Goal: Transaction & Acquisition: Obtain resource

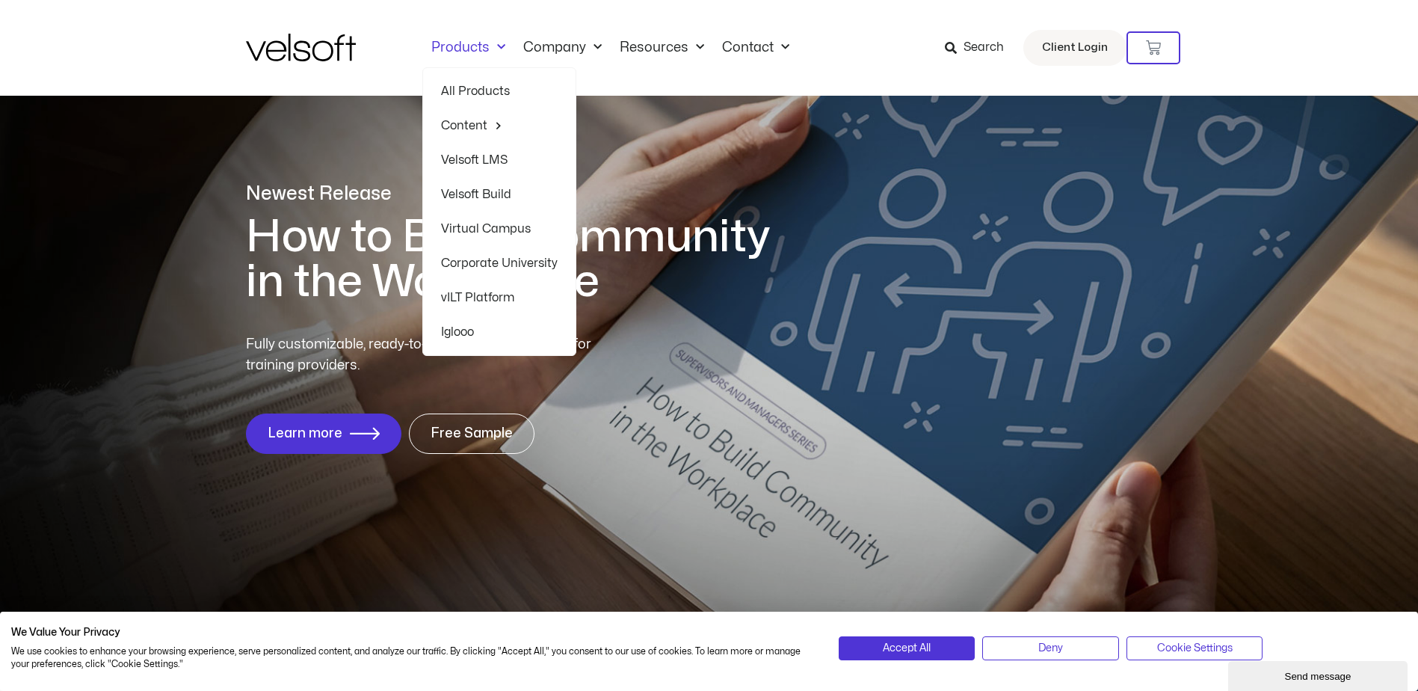
click at [482, 161] on link "Velsoft LMS" at bounding box center [499, 160] width 117 height 34
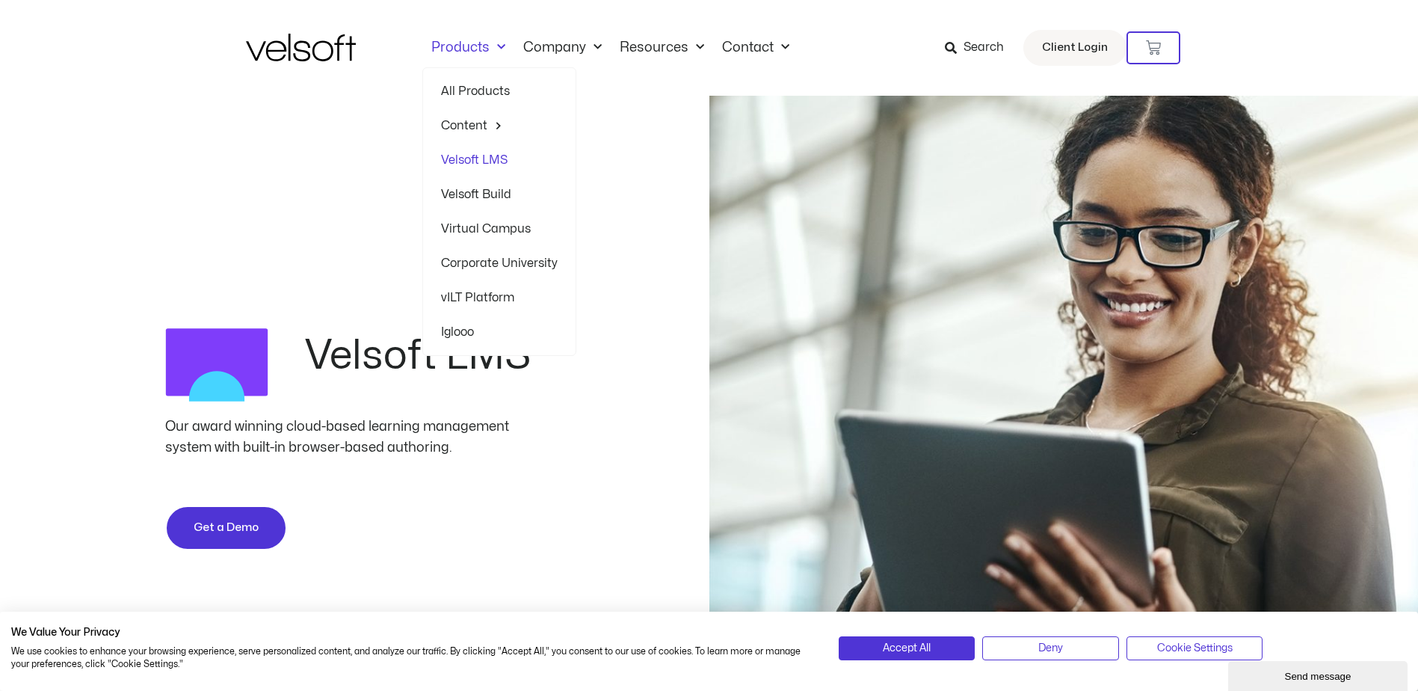
click at [480, 192] on link "Velsoft Build" at bounding box center [499, 194] width 117 height 34
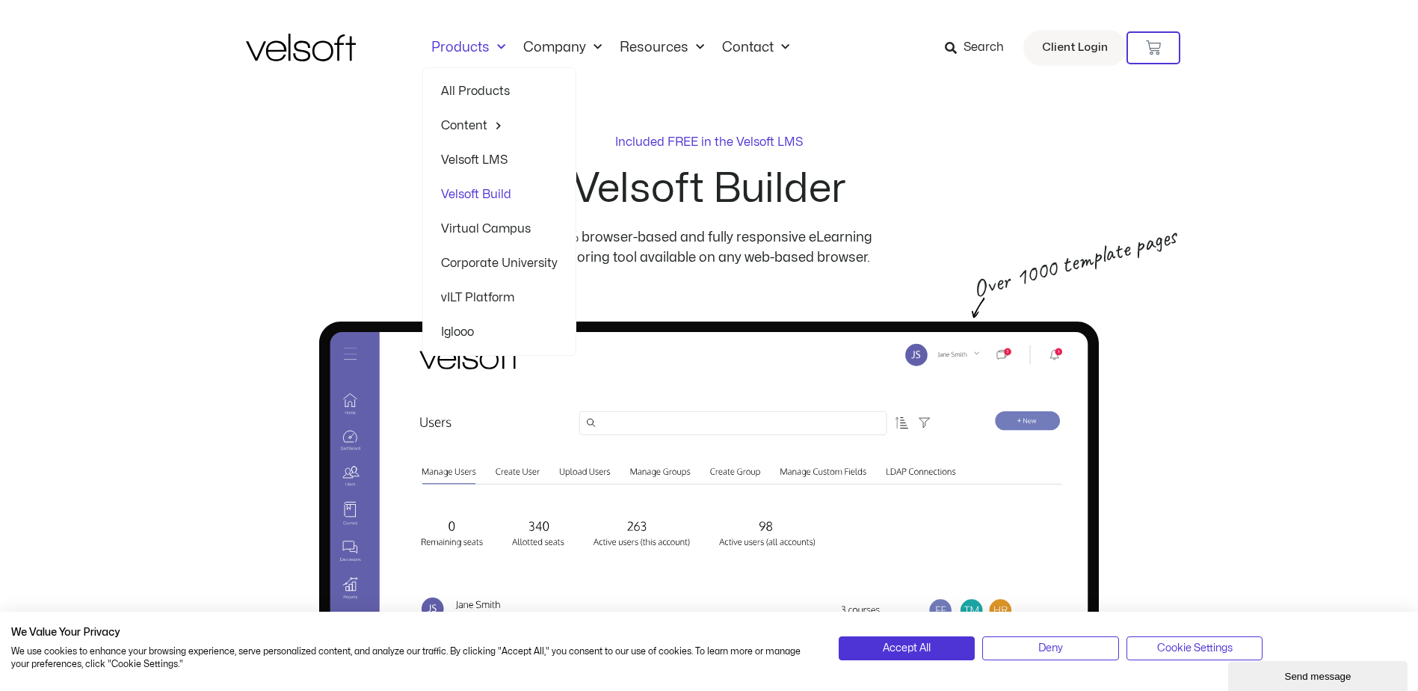
click at [476, 226] on link "Virtual Campus" at bounding box center [499, 229] width 117 height 34
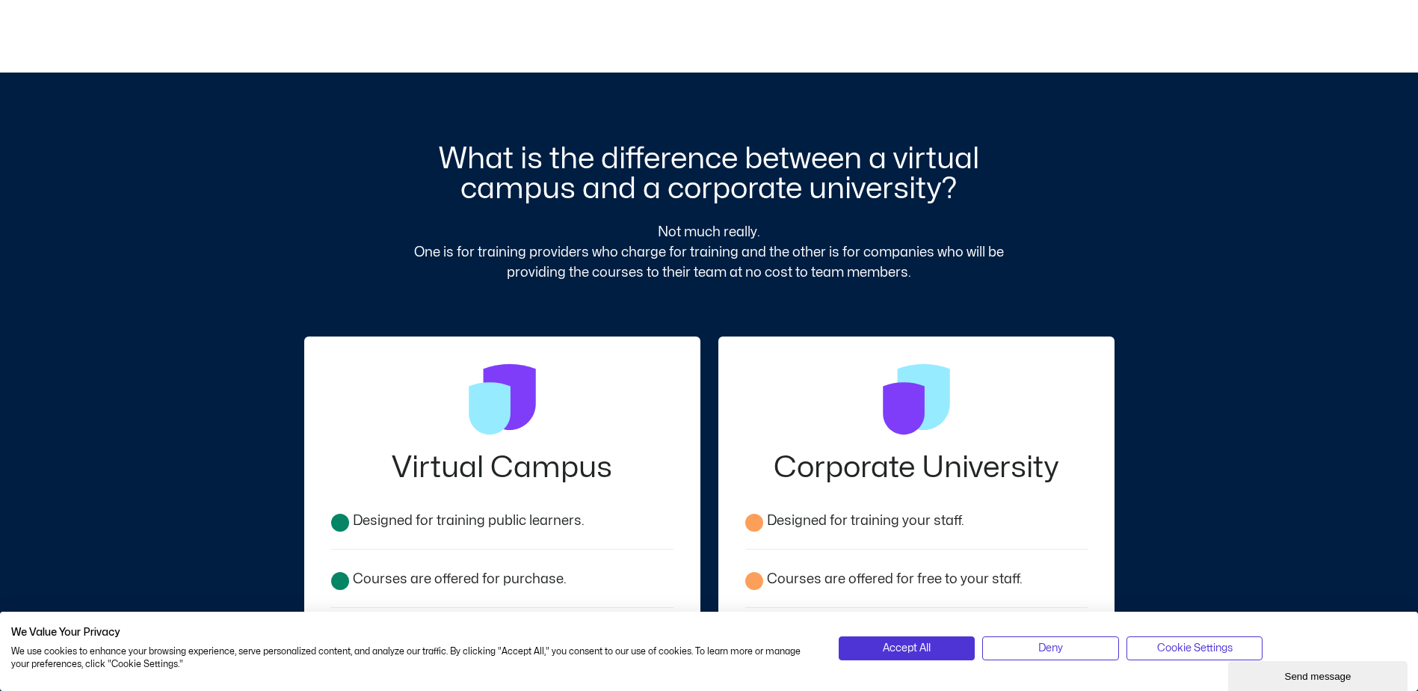
scroll to position [2093, 0]
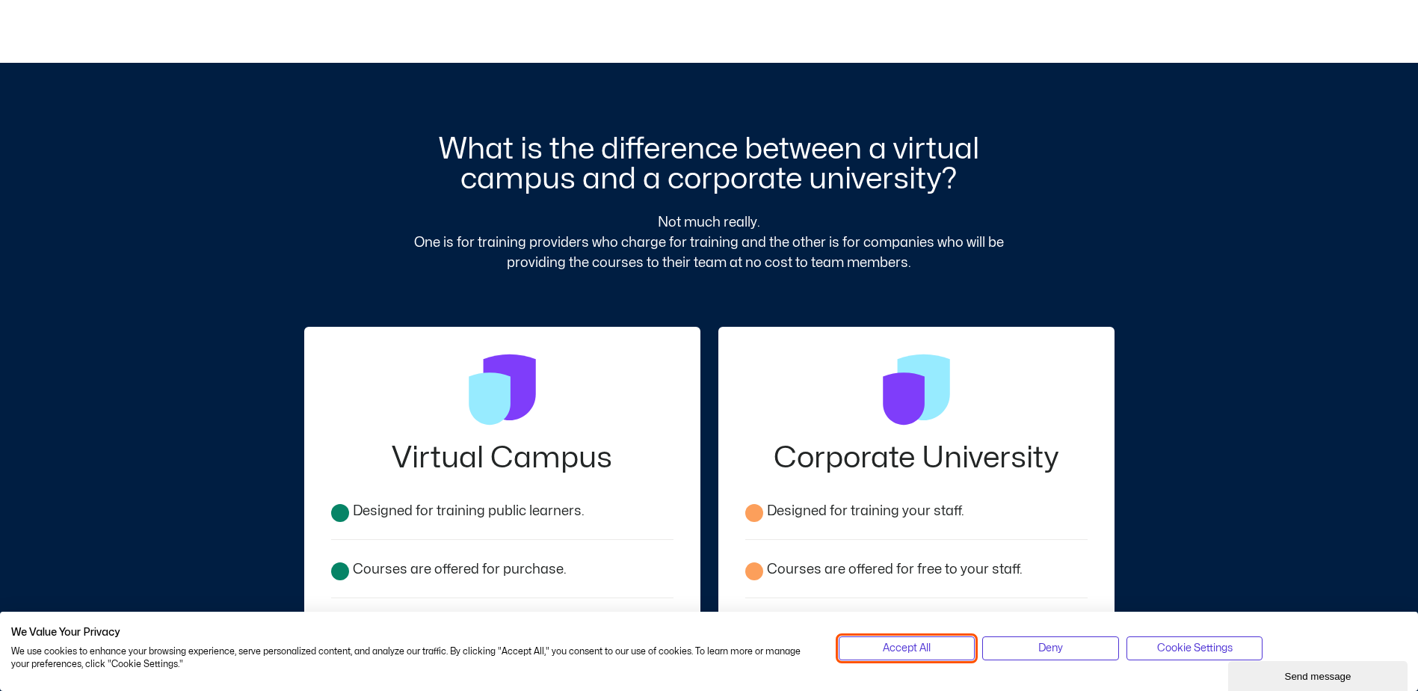
click at [914, 654] on span "Accept All" at bounding box center [907, 648] width 48 height 16
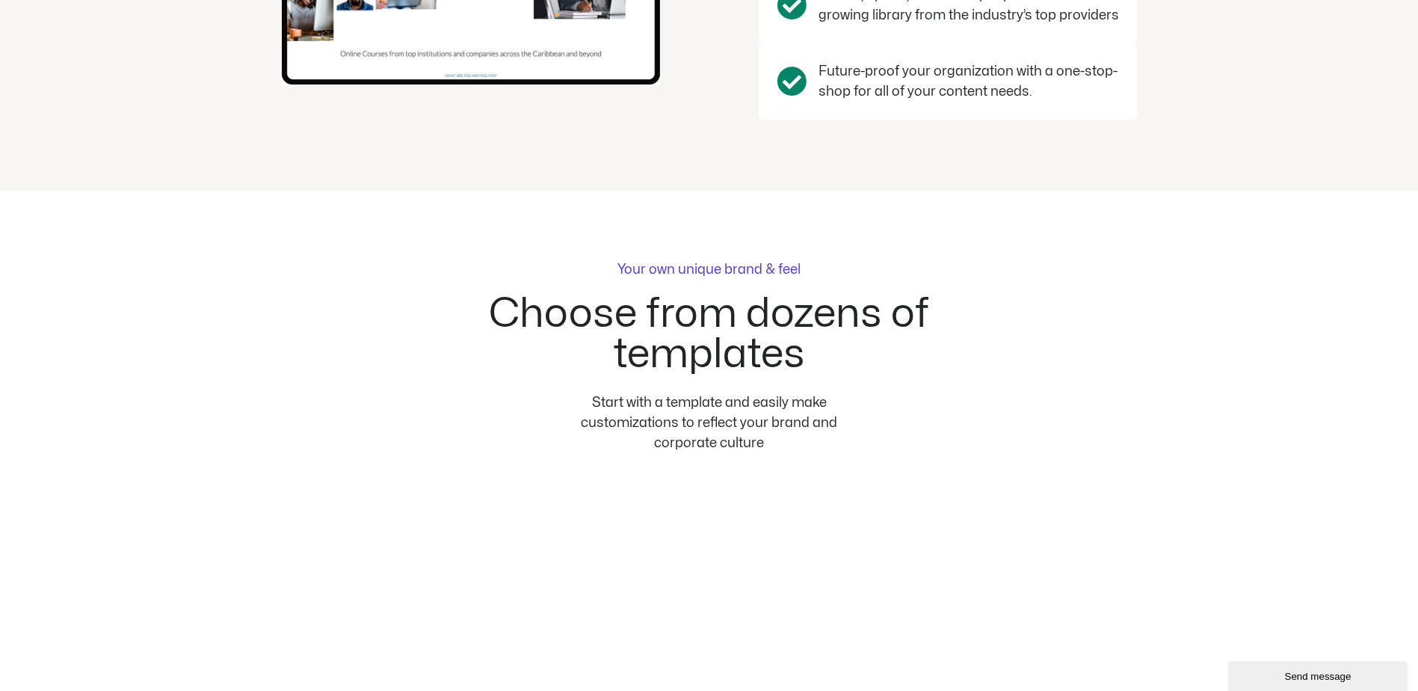
scroll to position [2915, 0]
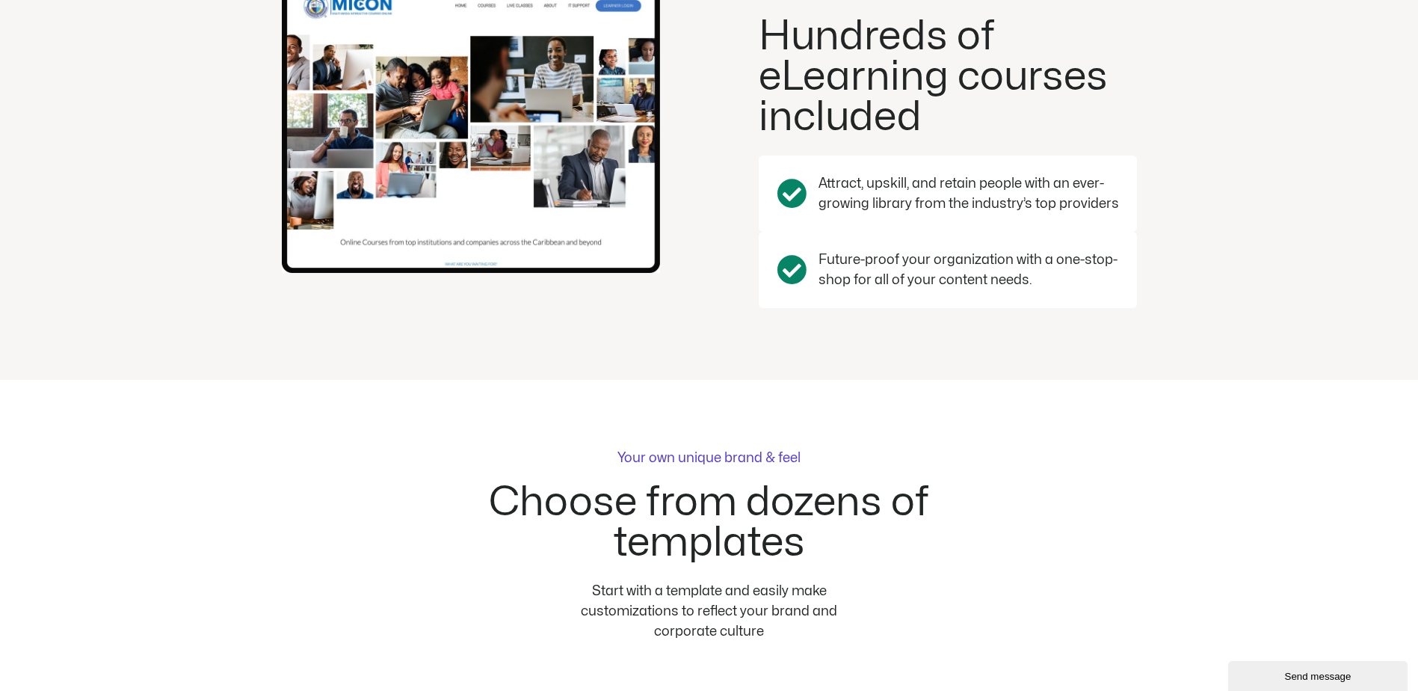
drag, startPoint x: 750, startPoint y: 462, endPoint x: 885, endPoint y: 446, distance: 135.5
click at [750, 462] on p "Your own unique brand & feel" at bounding box center [708, 457] width 183 height 13
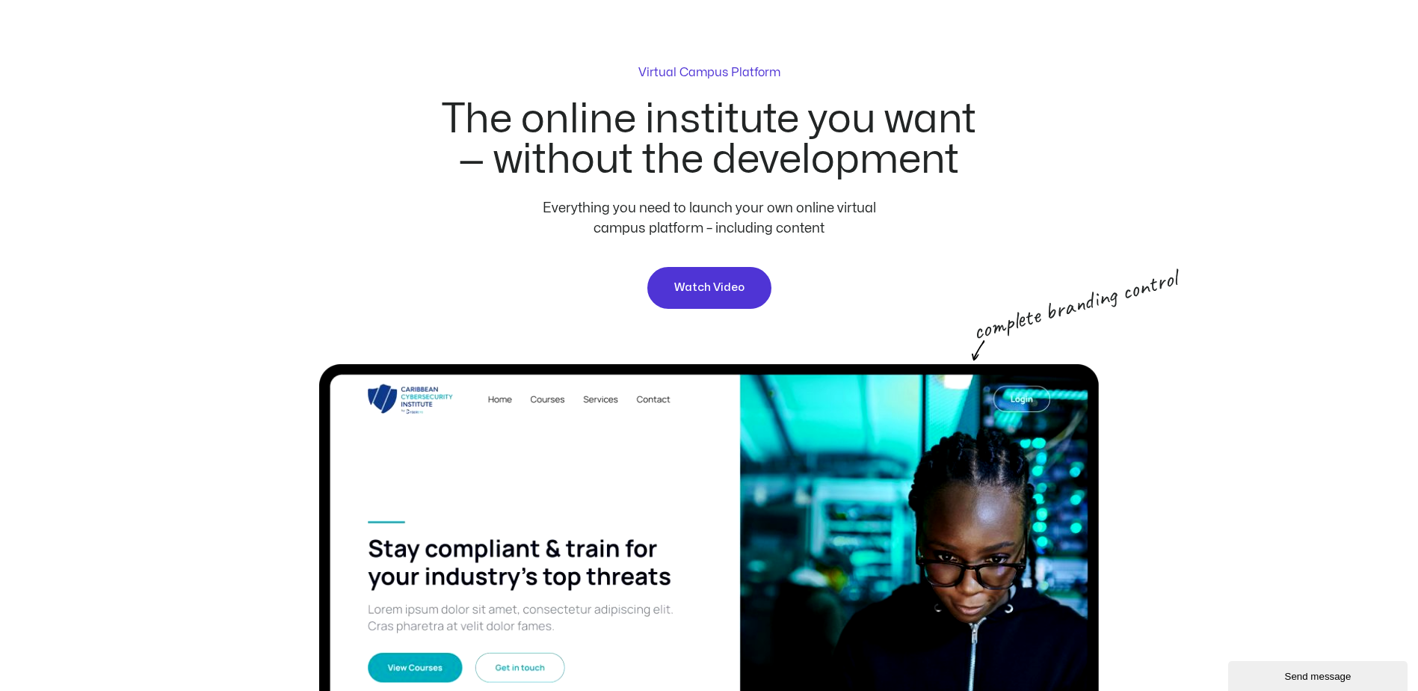
scroll to position [0, 0]
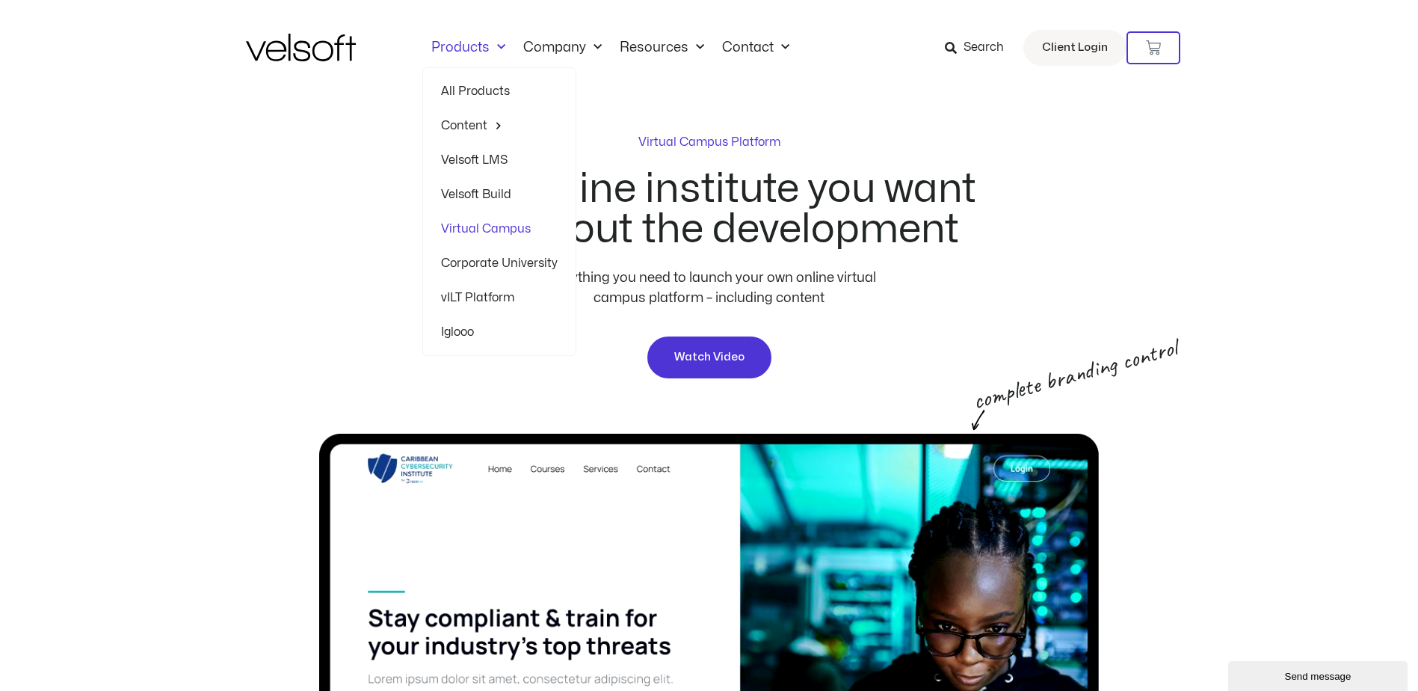
click at [489, 266] on link "Corporate University" at bounding box center [499, 263] width 117 height 34
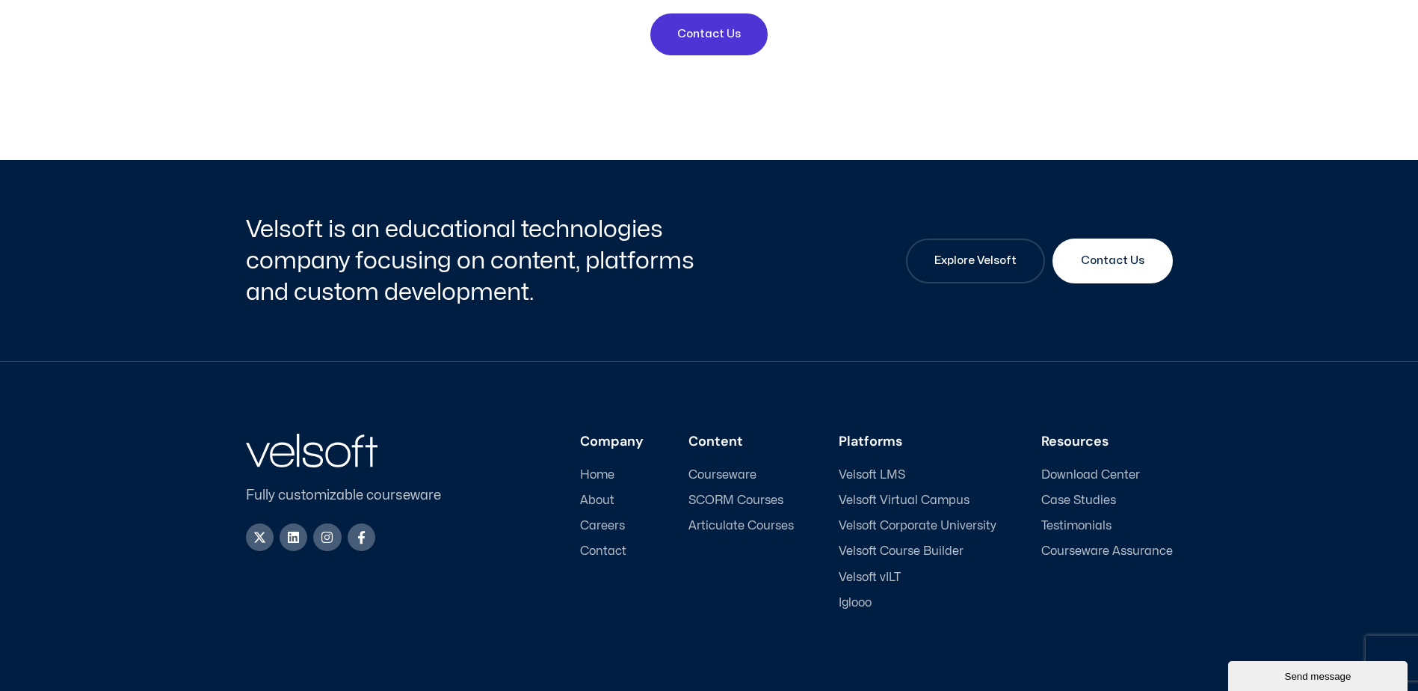
scroll to position [5755, 0]
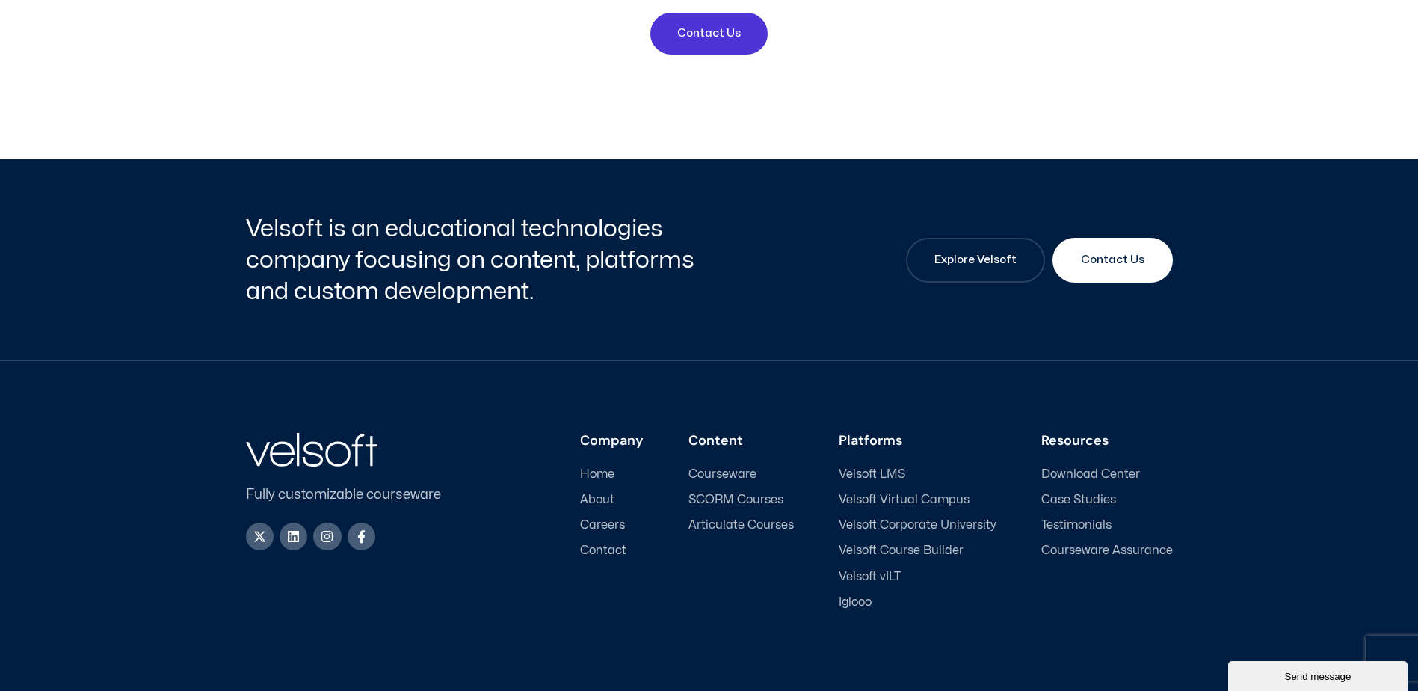
click at [735, 493] on span "SCORM Courses" at bounding box center [735, 500] width 95 height 14
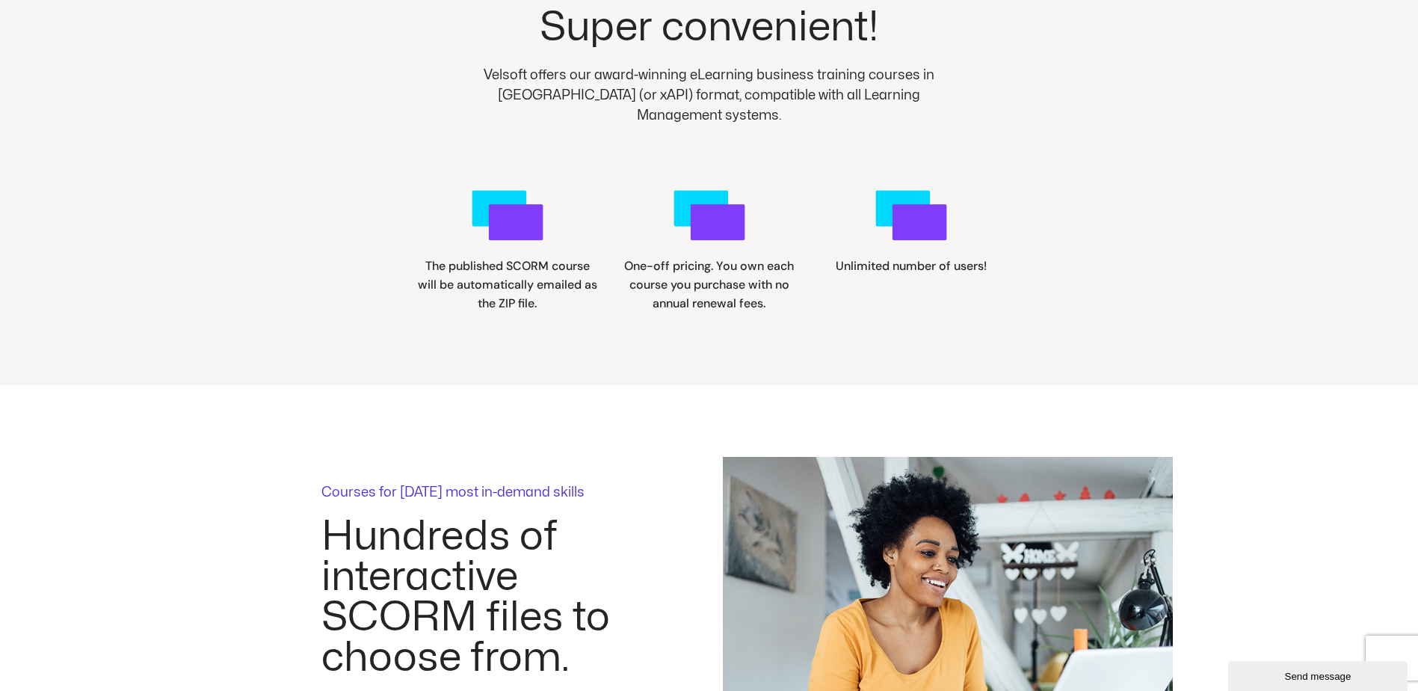
scroll to position [1869, 0]
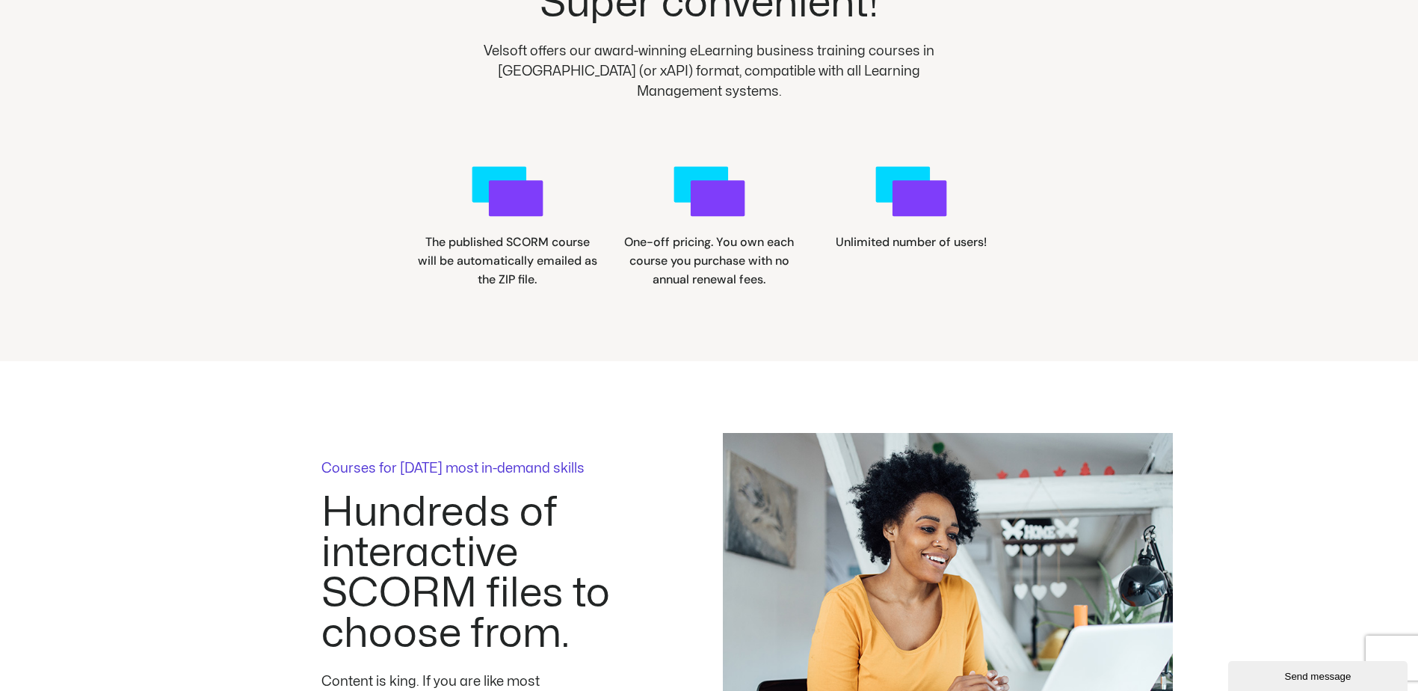
click at [1266, 211] on div "Super convenient! Velsoft offers our award-winning eLearning business training …" at bounding box center [709, 98] width 1418 height 523
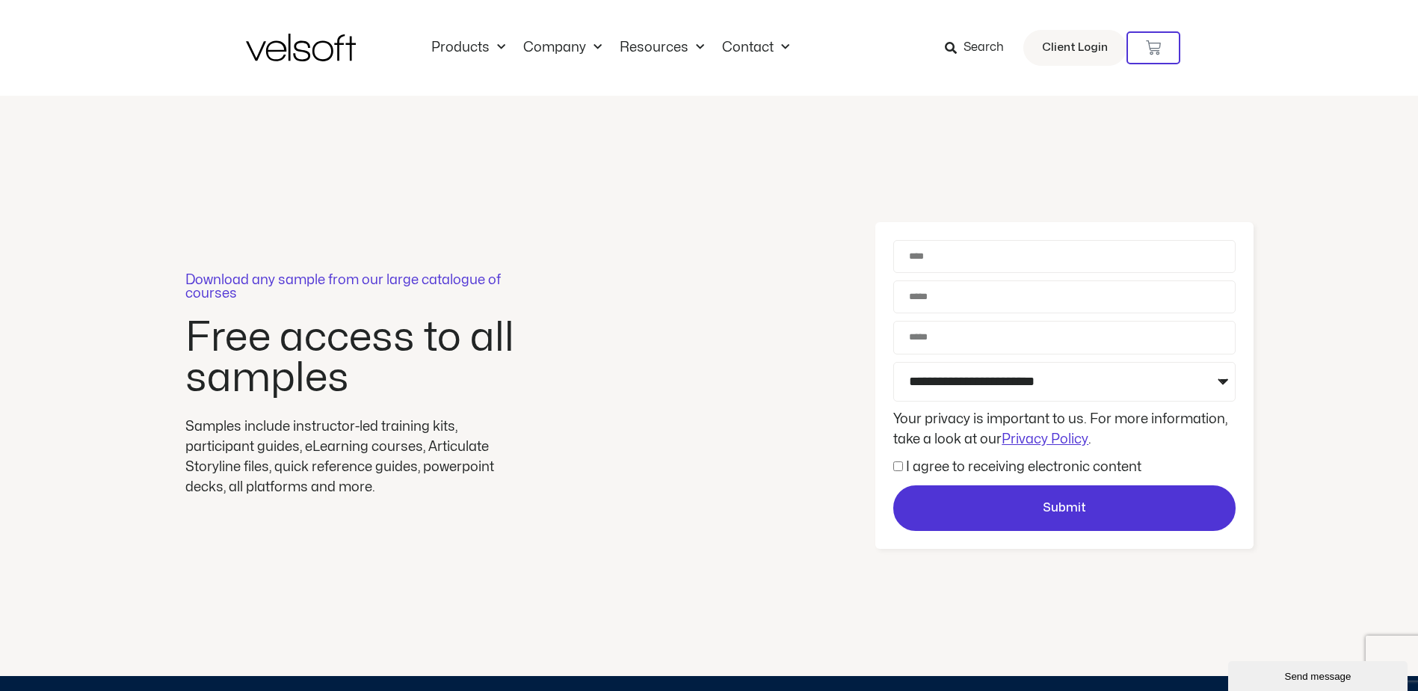
click at [325, 281] on p "Download any sample from our large catalogue of courses" at bounding box center [353, 287] width 336 height 27
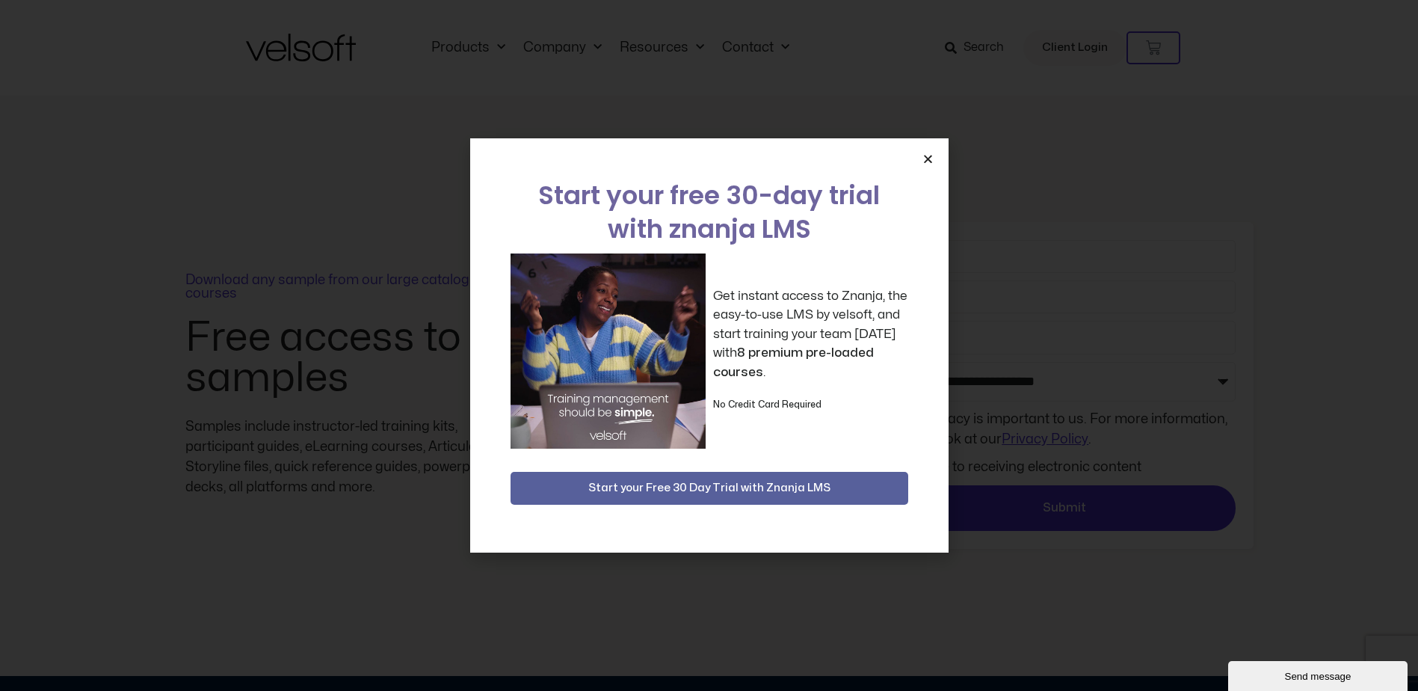
click at [927, 161] on icon "Close" at bounding box center [927, 158] width 11 height 11
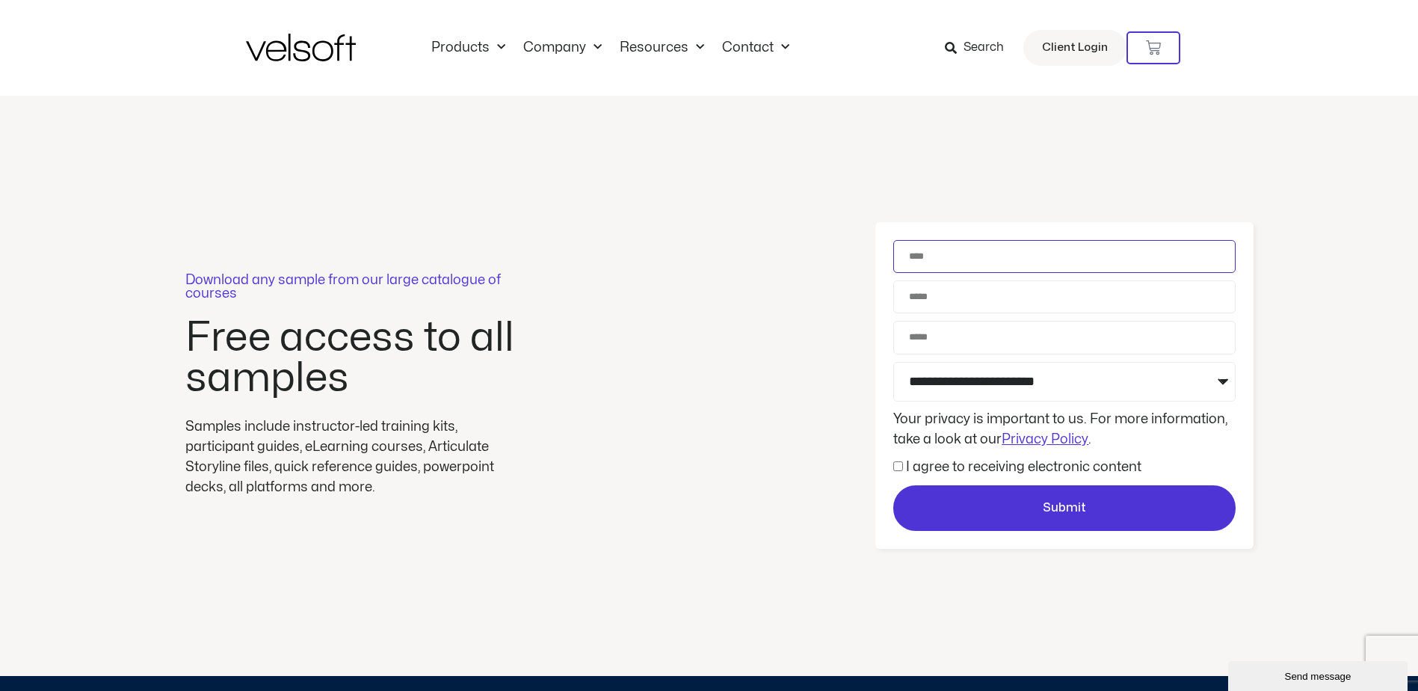
click at [956, 262] on input "Name" at bounding box center [1064, 256] width 342 height 33
type input "**********"
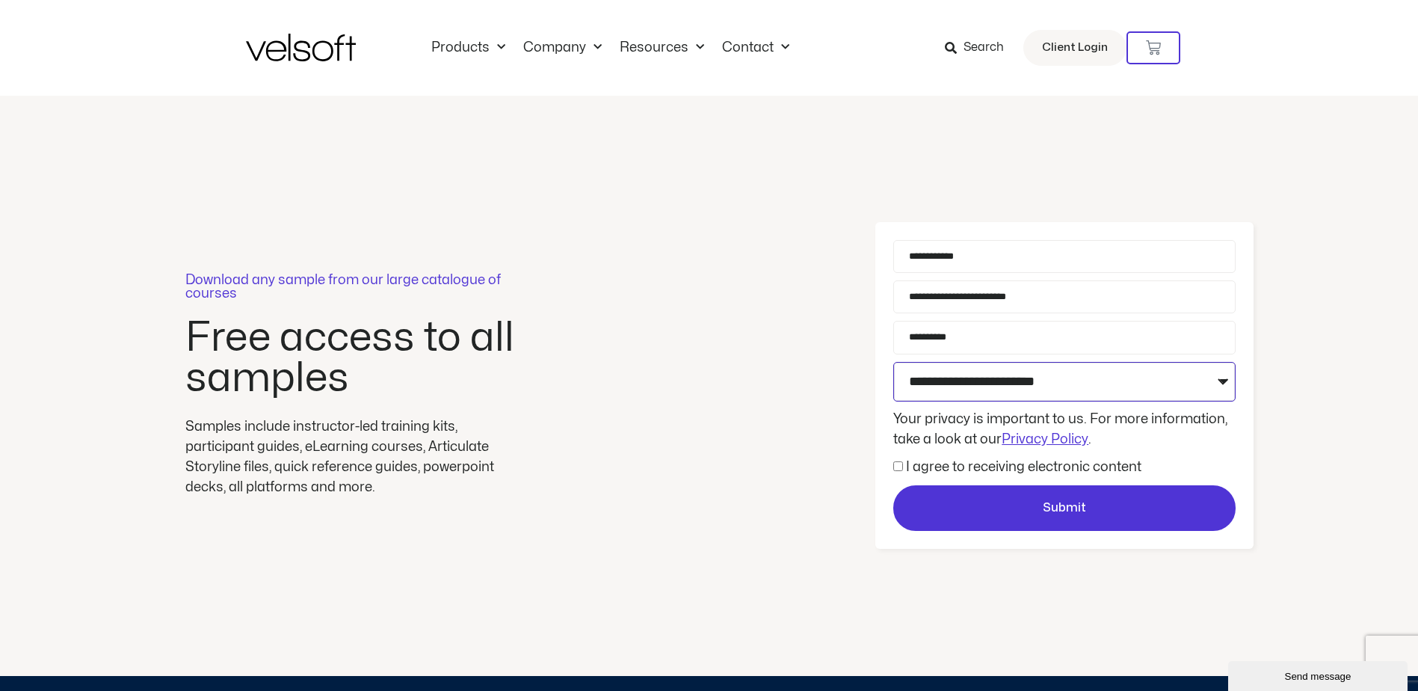
click at [984, 385] on select "**********" at bounding box center [1064, 382] width 342 height 40
select select "**********"
click at [893, 362] on select "**********" at bounding box center [1064, 382] width 342 height 40
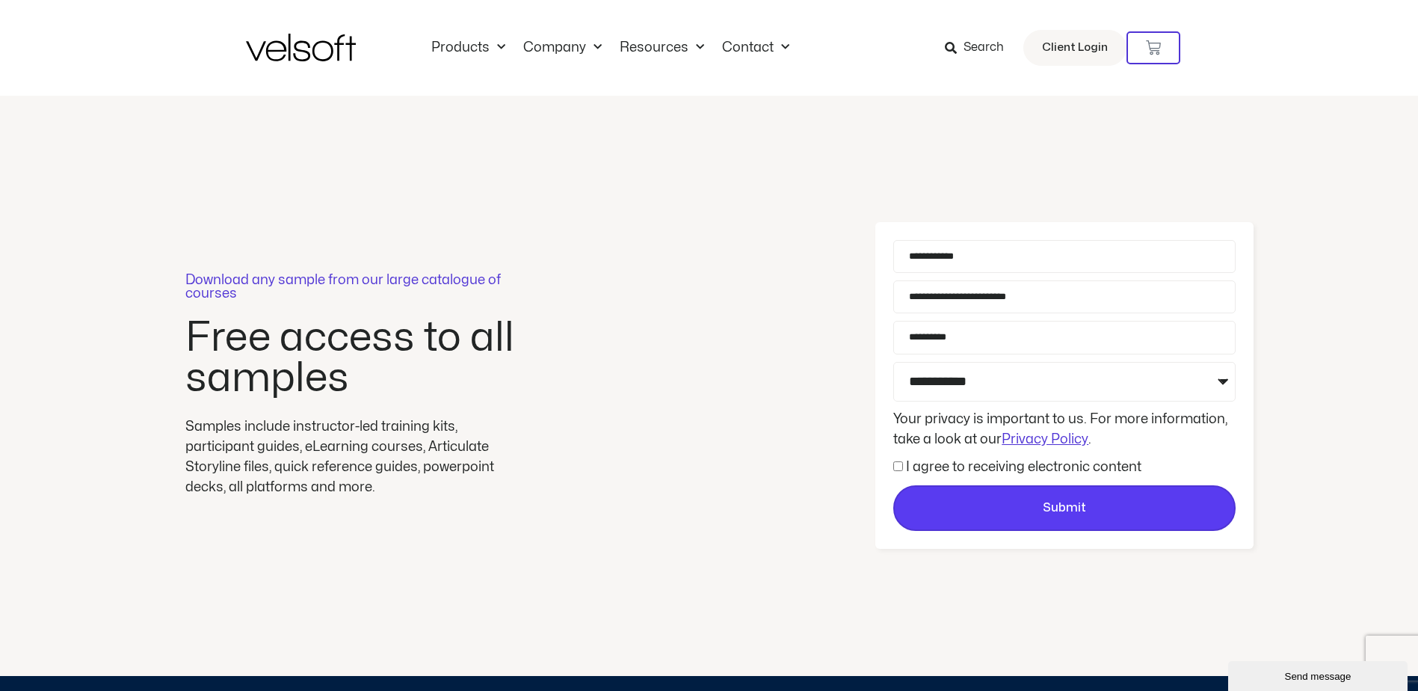
click at [1064, 509] on span "Submit" at bounding box center [1064, 508] width 43 height 19
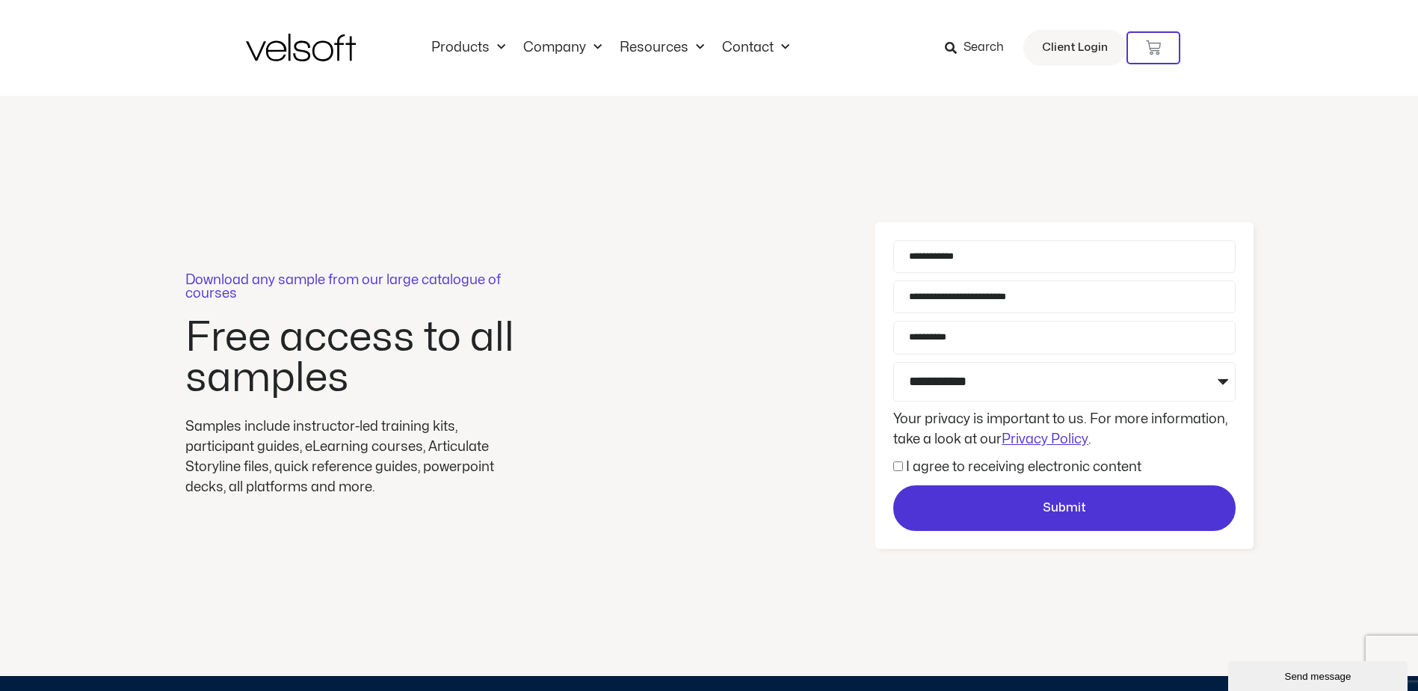
click at [990, 465] on label "I agree to receiving electronic content" at bounding box center [1023, 466] width 235 height 13
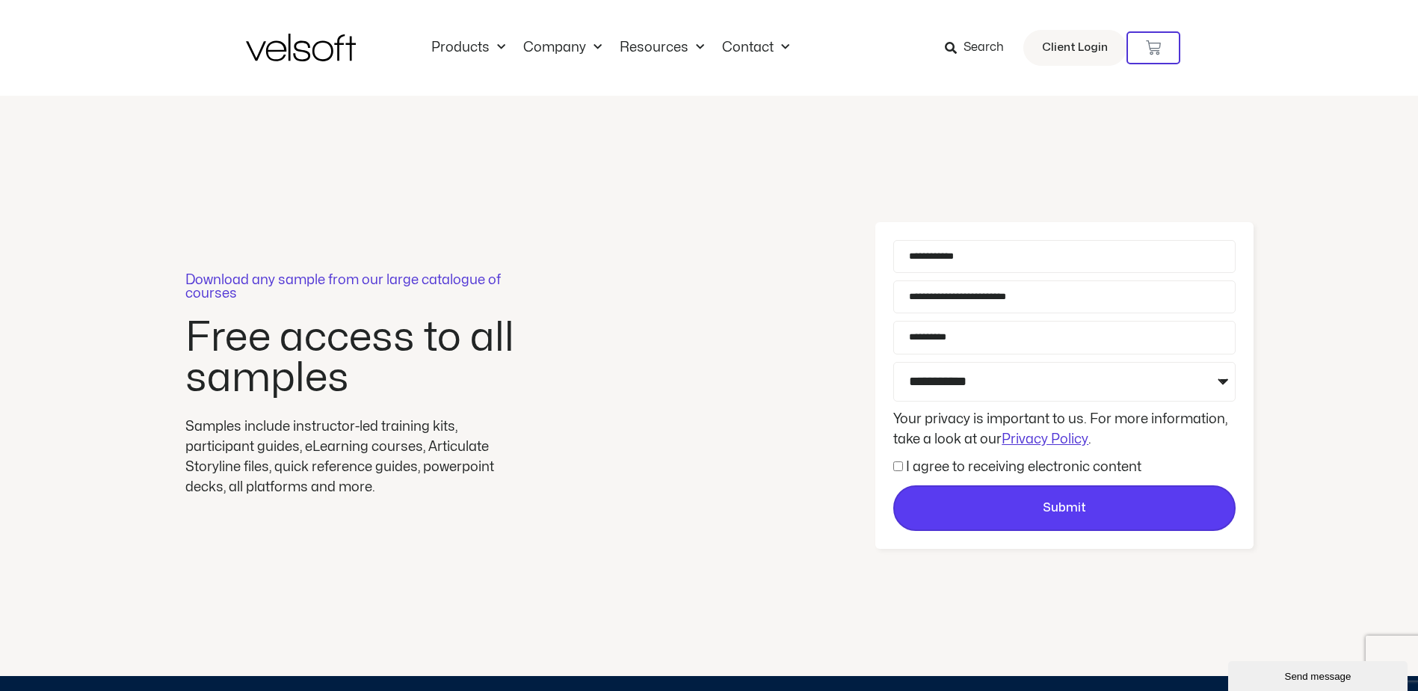
click at [1058, 505] on span "Submit" at bounding box center [1064, 508] width 43 height 19
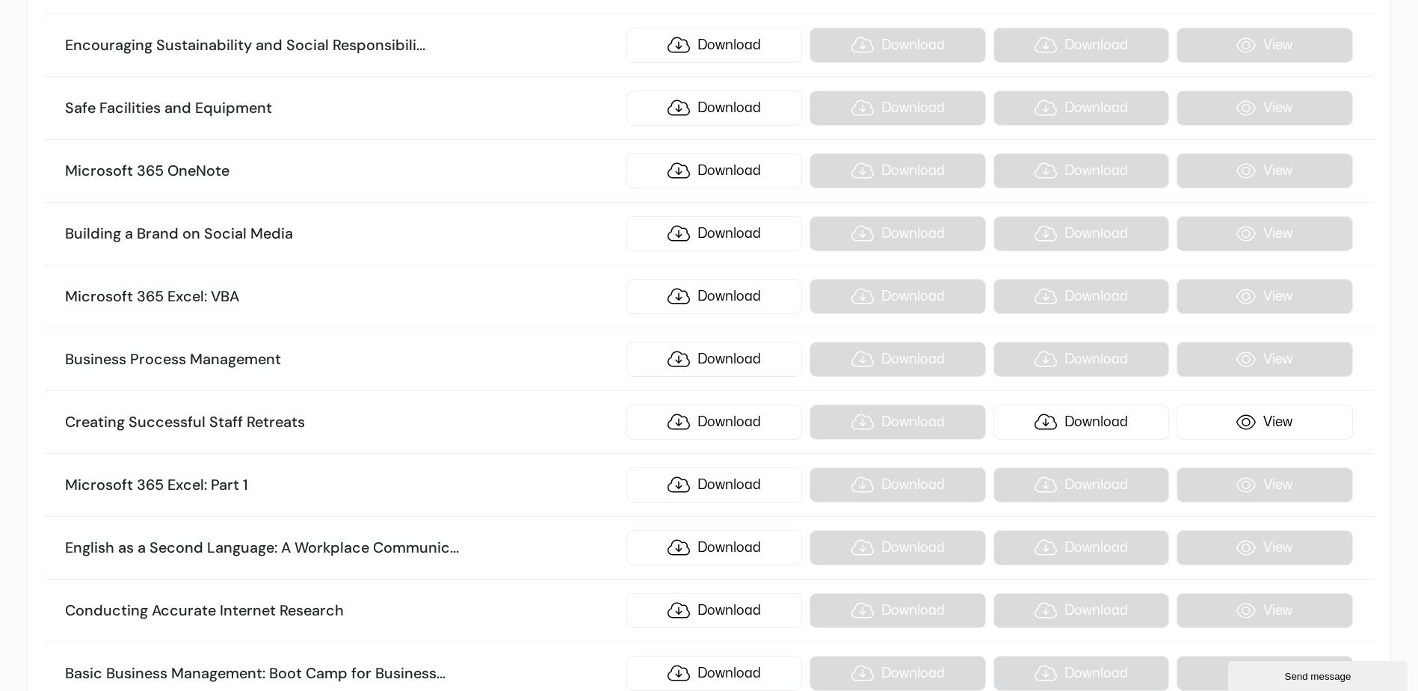
scroll to position [12754, 0]
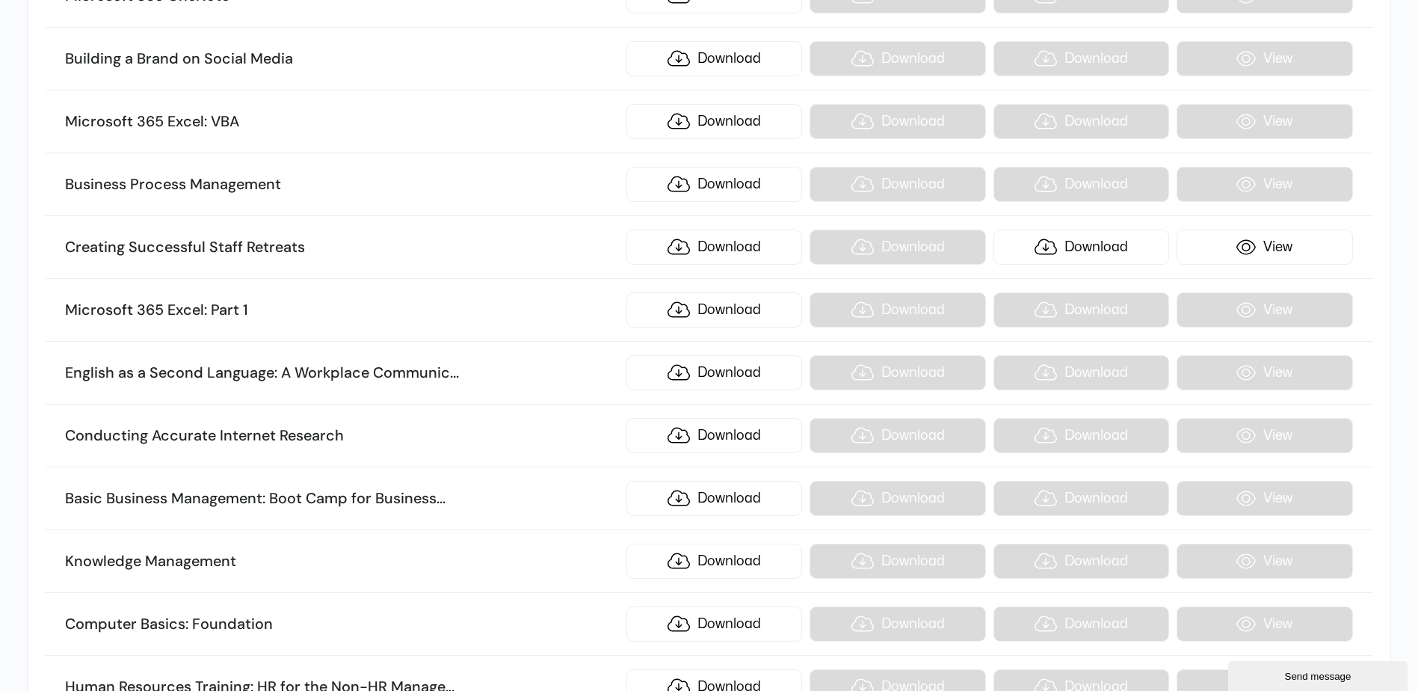
click at [310, 323] on li "Microsoft 365 Excel: Part 1 Download Download Download View" at bounding box center [708, 310] width 1327 height 63
click at [238, 310] on h3 "Microsoft 365 Excel: Part 1" at bounding box center [342, 309] width 554 height 19
drag, startPoint x: 333, startPoint y: 342, endPoint x: 323, endPoint y: 304, distance: 38.8
click at [323, 304] on h3 "Microsoft 365 Excel: Part 1" at bounding box center [342, 309] width 554 height 19
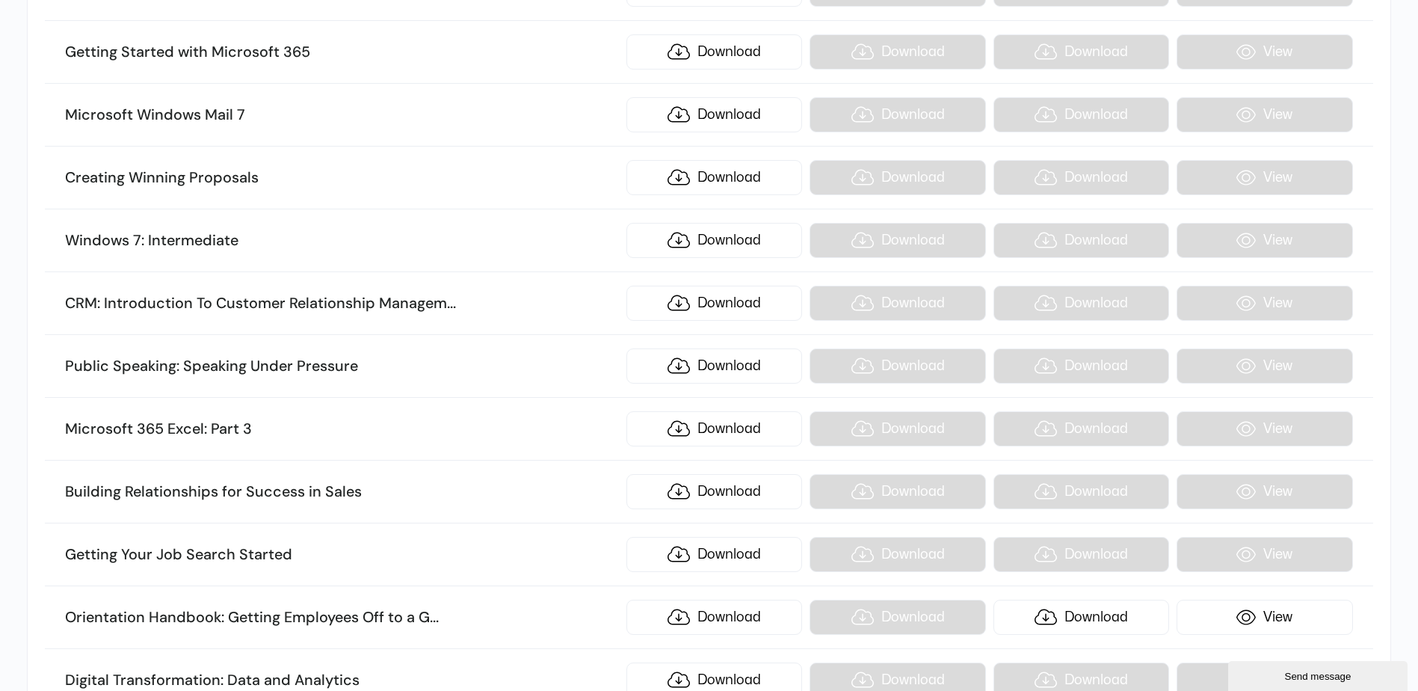
scroll to position [15026, 0]
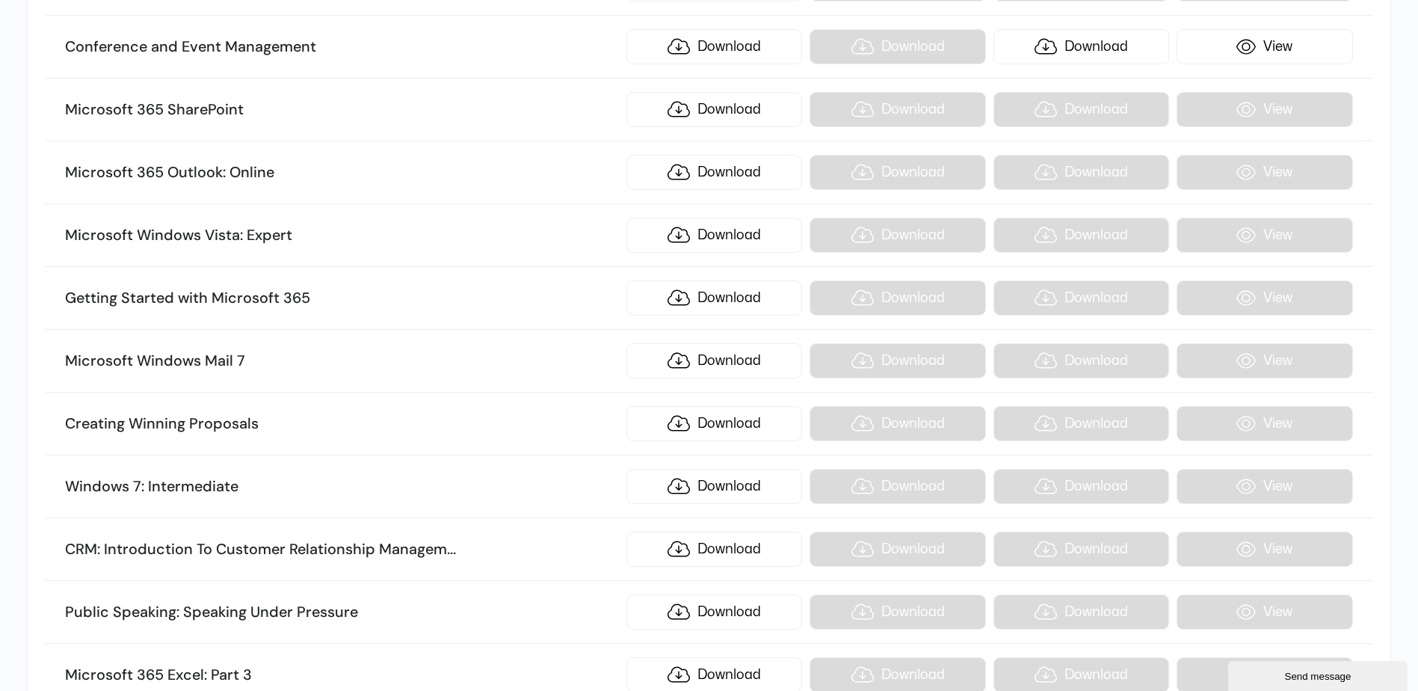
click at [463, 148] on li "Microsoft 365 Outlook: Online Download Download Download View" at bounding box center [708, 172] width 1327 height 63
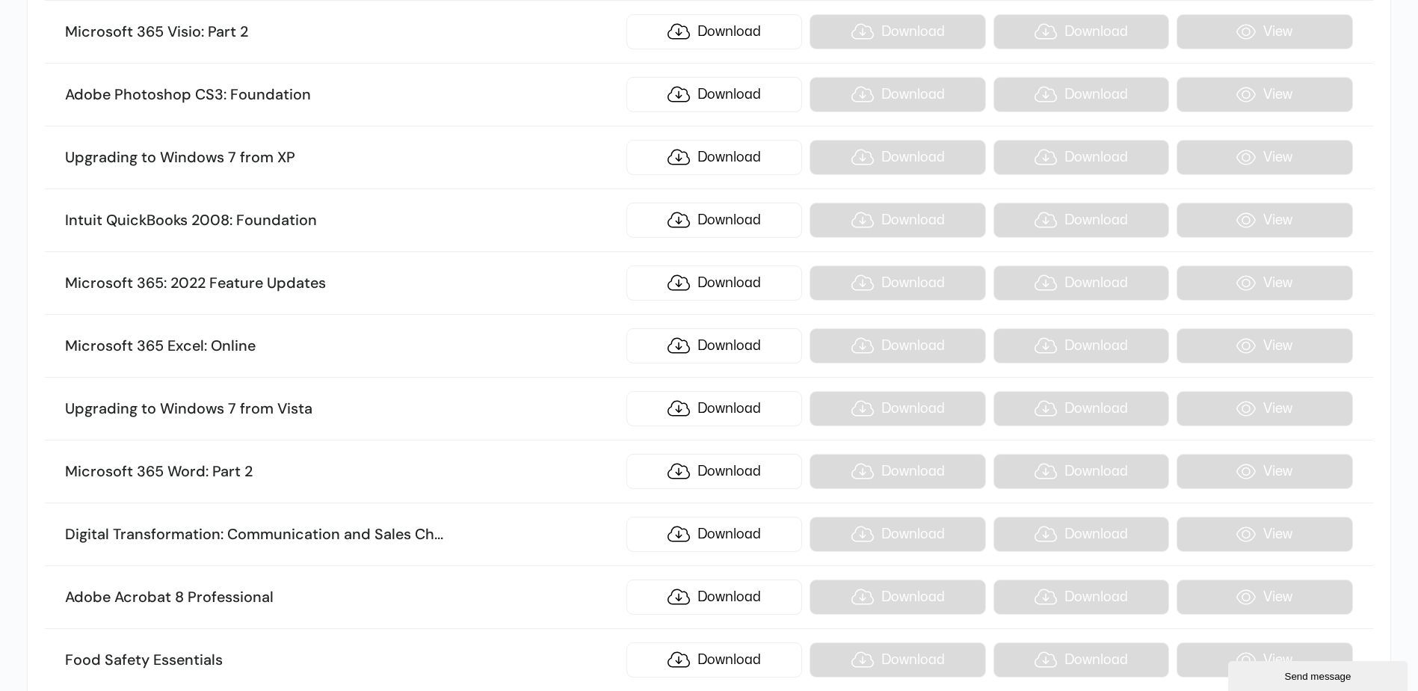
scroll to position [12718, 0]
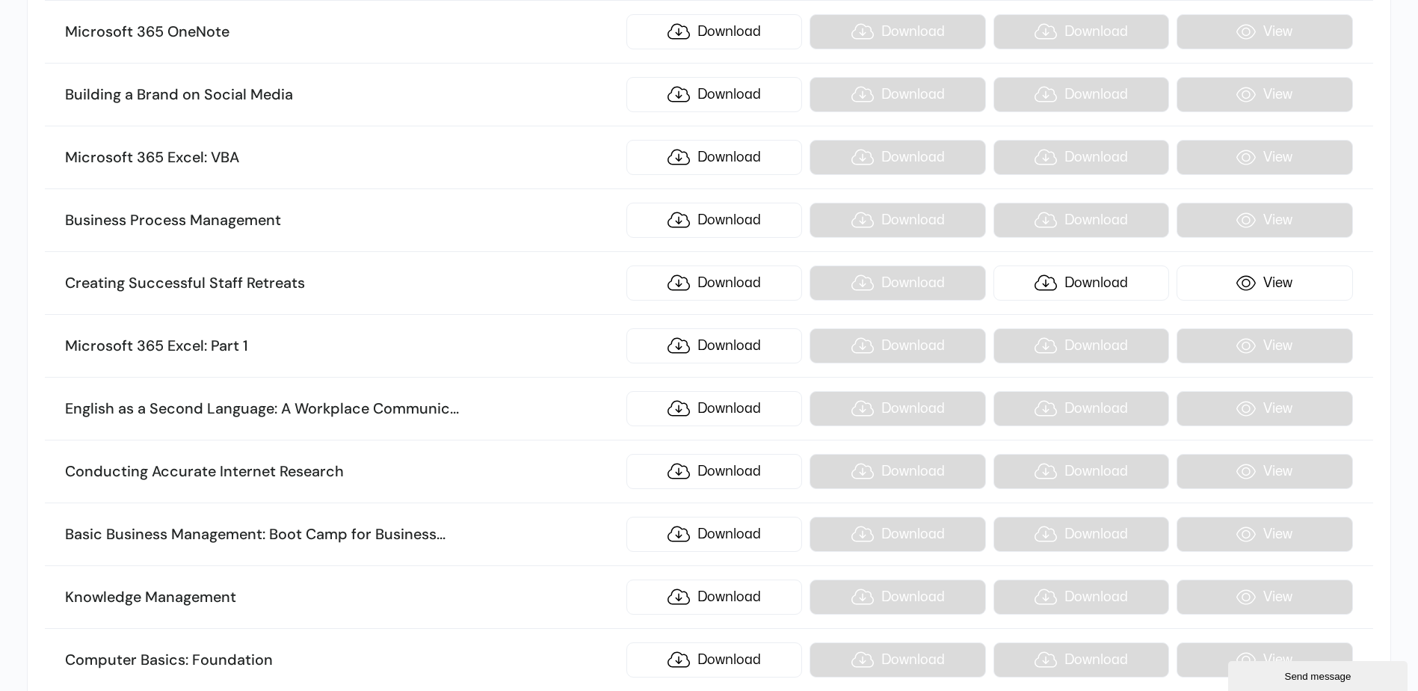
click at [388, 348] on h3 "Microsoft 365 Excel: Part 1" at bounding box center [342, 345] width 554 height 19
click at [735, 343] on link "Download" at bounding box center [714, 345] width 176 height 35
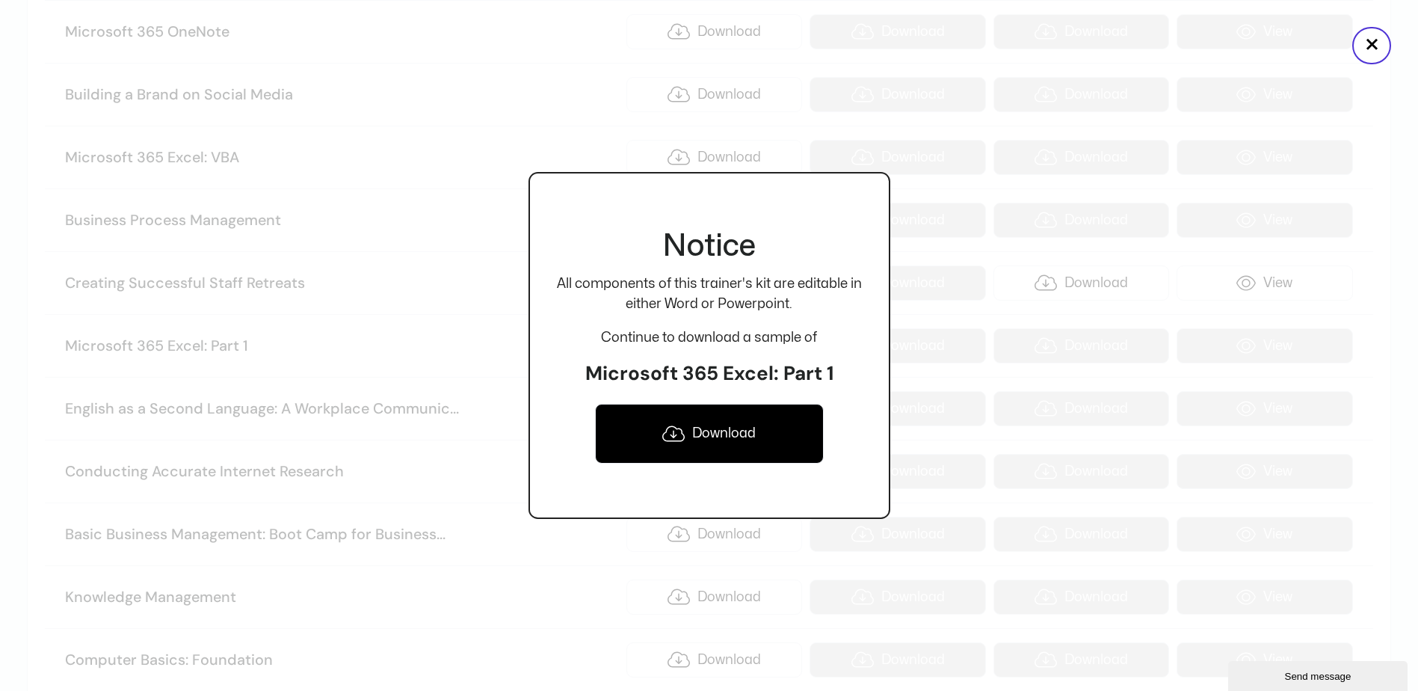
click at [719, 435] on link "Download" at bounding box center [709, 434] width 229 height 60
click at [1375, 52] on button "×" at bounding box center [1371, 45] width 39 height 37
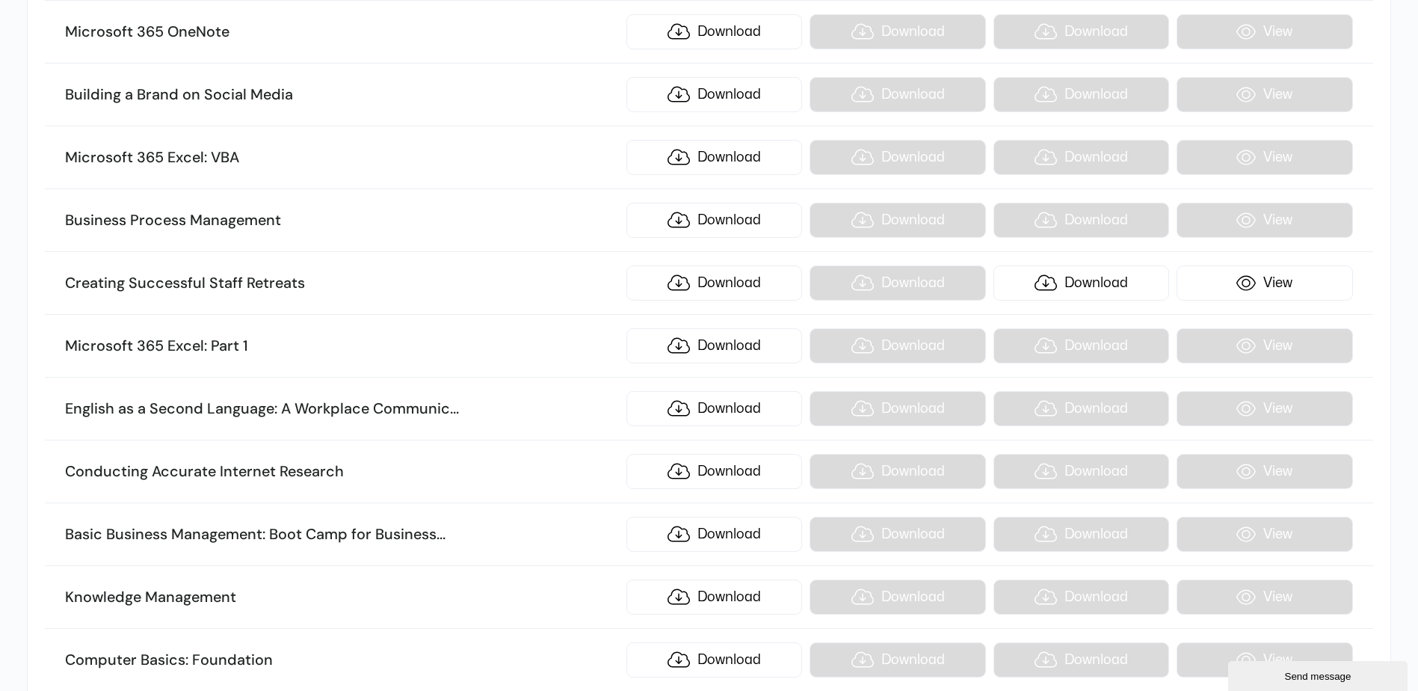
click at [330, 404] on h3 "English as a Second Language: A Workplace Communic ... ations Primer" at bounding box center [342, 408] width 554 height 19
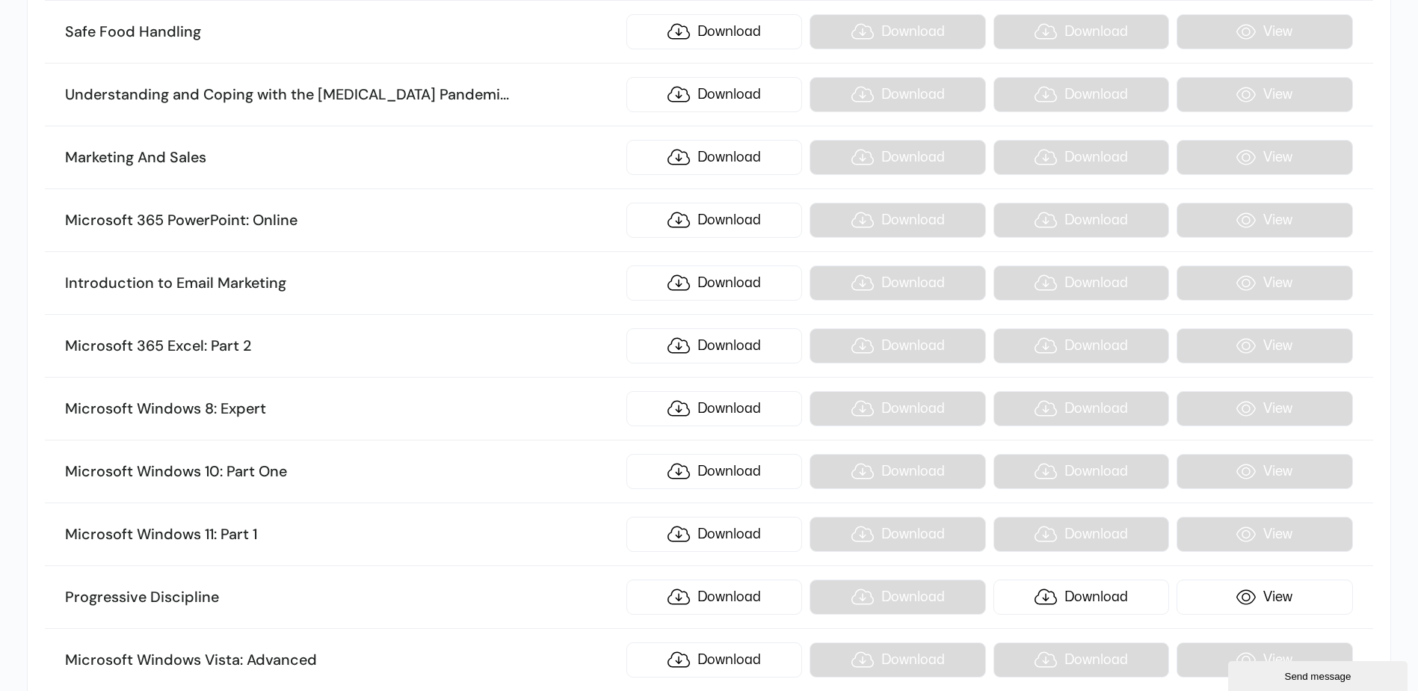
scroll to position [12530, 0]
